Goal: Transaction & Acquisition: Purchase product/service

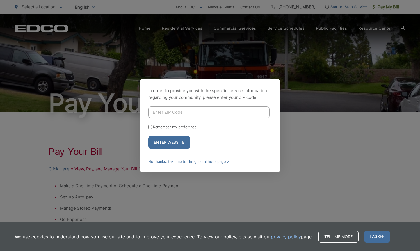
click at [189, 109] on input "Enter ZIP Code" at bounding box center [208, 112] width 121 height 12
type input "92020"
click at [299, 140] on div "In order to provide you with the specific service information regarding your co…" at bounding box center [210, 125] width 420 height 251
click at [180, 141] on button "Enter Website" at bounding box center [169, 142] width 42 height 13
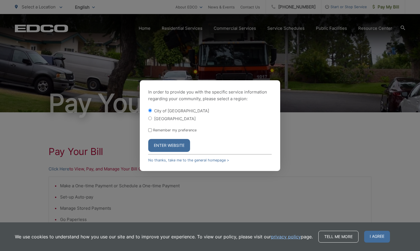
click at [179, 142] on button "Enter Website" at bounding box center [169, 145] width 42 height 13
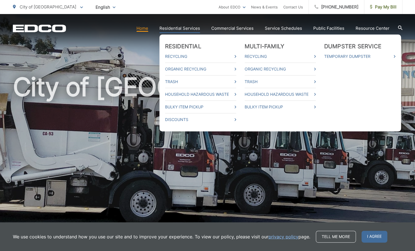
click at [185, 29] on link "Residential Services" at bounding box center [180, 28] width 41 height 7
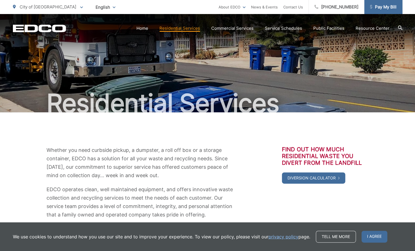
click at [390, 8] on span "Pay My Bill" at bounding box center [383, 7] width 27 height 7
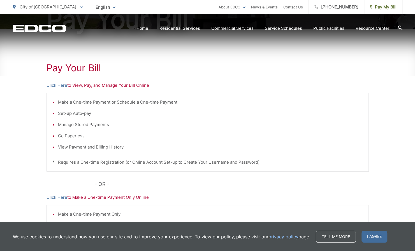
scroll to position [84, 0]
click at [58, 85] on link "Click Here" at bounding box center [57, 85] width 21 height 7
